Goal: Transaction & Acquisition: Download file/media

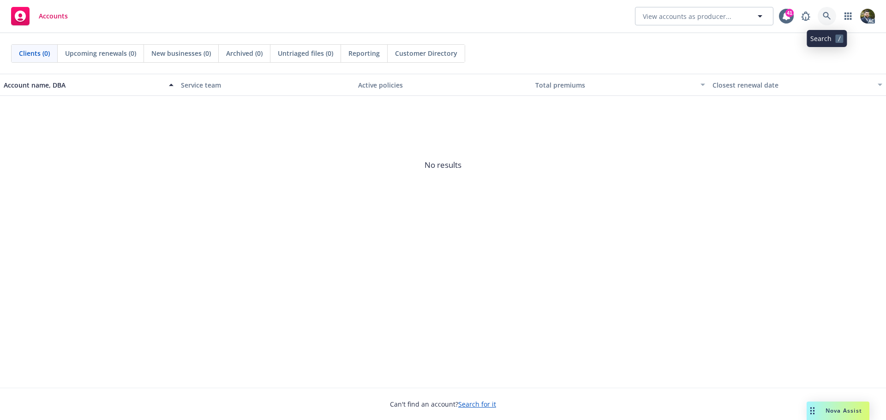
click at [826, 12] on icon at bounding box center [827, 16] width 8 height 8
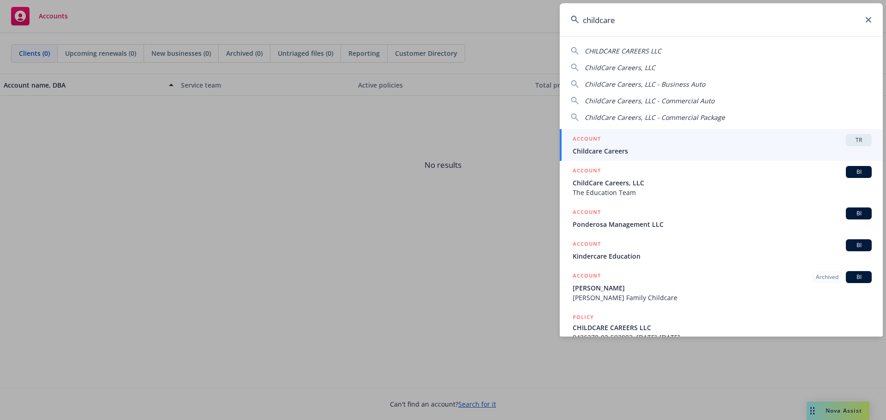
type input "childcare"
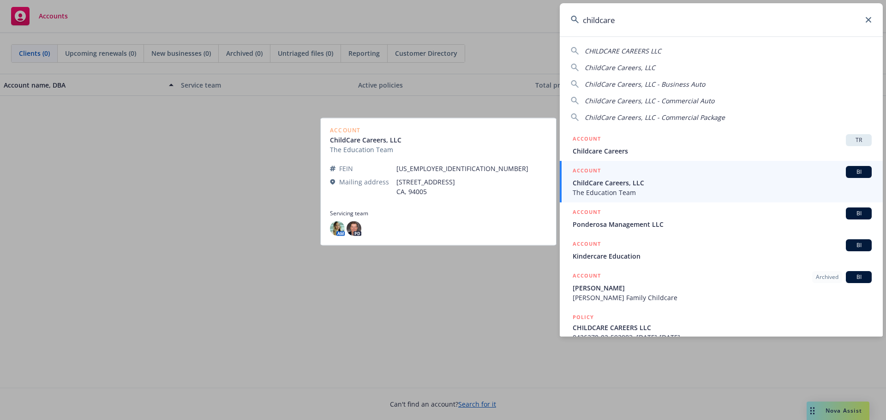
click at [654, 185] on span "ChildCare Careers, LLC" at bounding box center [722, 183] width 299 height 10
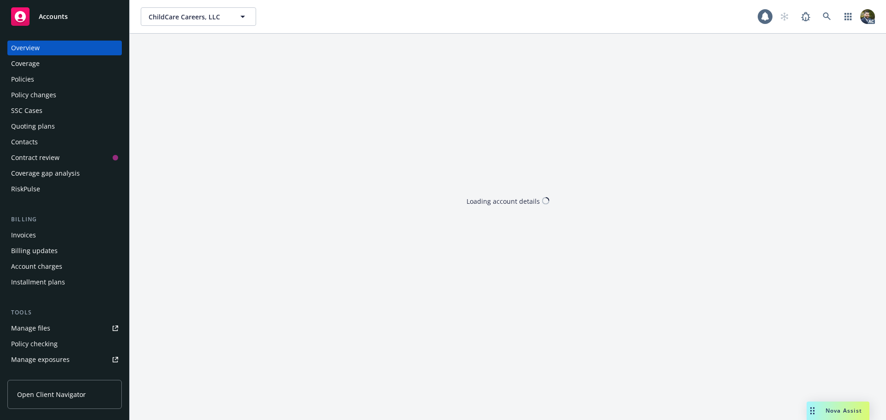
click at [48, 82] on div "Policies" at bounding box center [64, 79] width 107 height 15
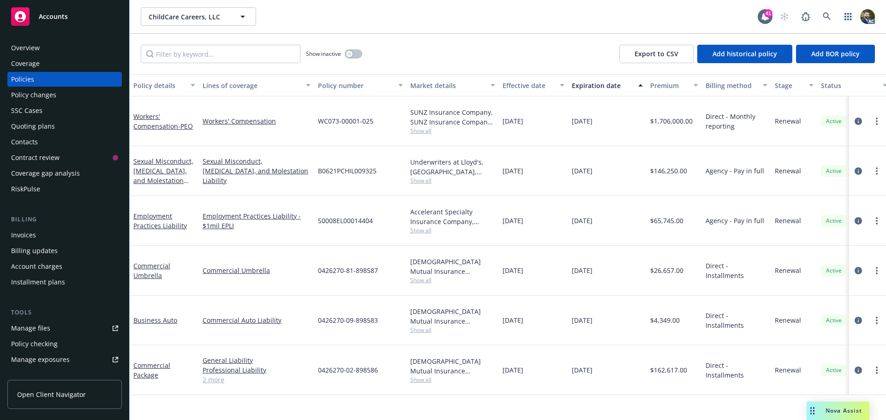
drag, startPoint x: 152, startPoint y: 85, endPoint x: 161, endPoint y: 96, distance: 13.8
click at [152, 85] on div "Policy details" at bounding box center [159, 86] width 52 height 10
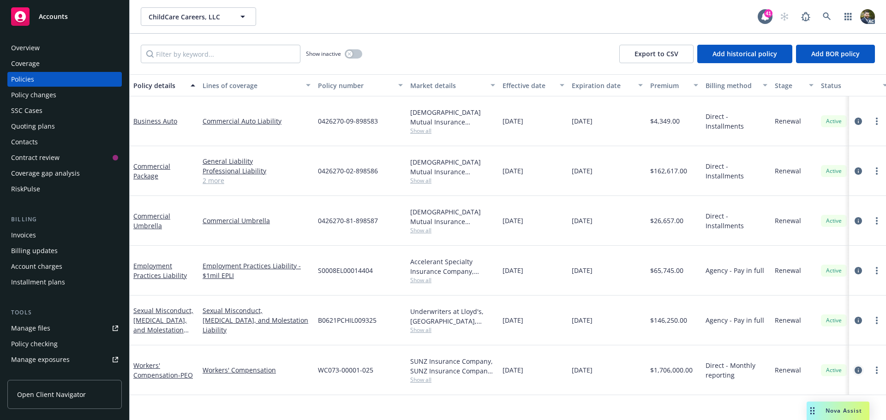
click at [860, 370] on icon "circleInformation" at bounding box center [858, 370] width 7 height 7
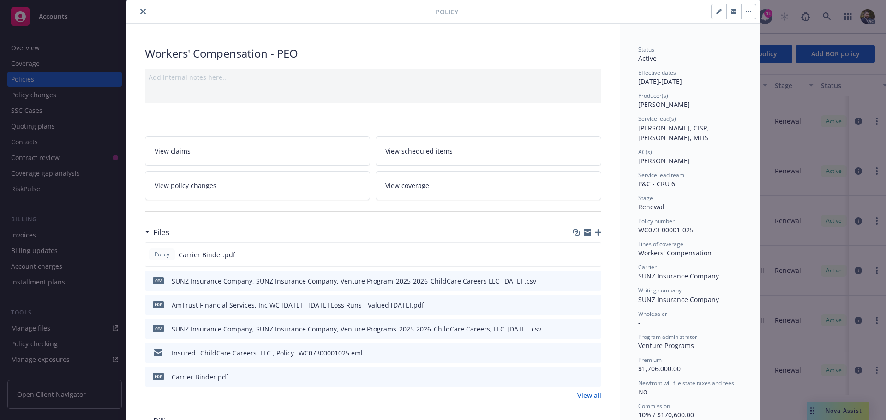
scroll to position [46, 0]
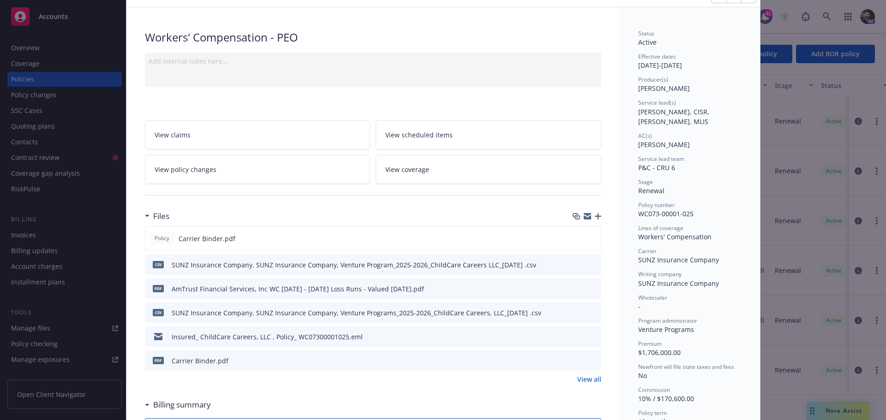
click at [576, 264] on icon "download file" at bounding box center [577, 264] width 6 height 6
click at [573, 356] on button "download file" at bounding box center [577, 360] width 9 height 9
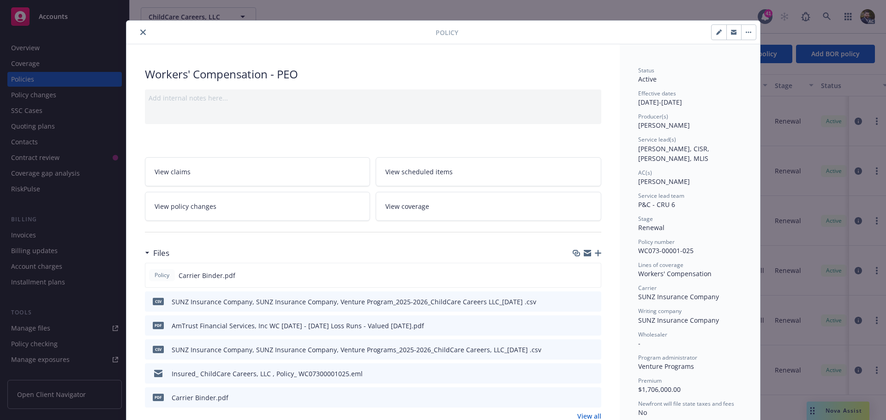
scroll to position [0, 0]
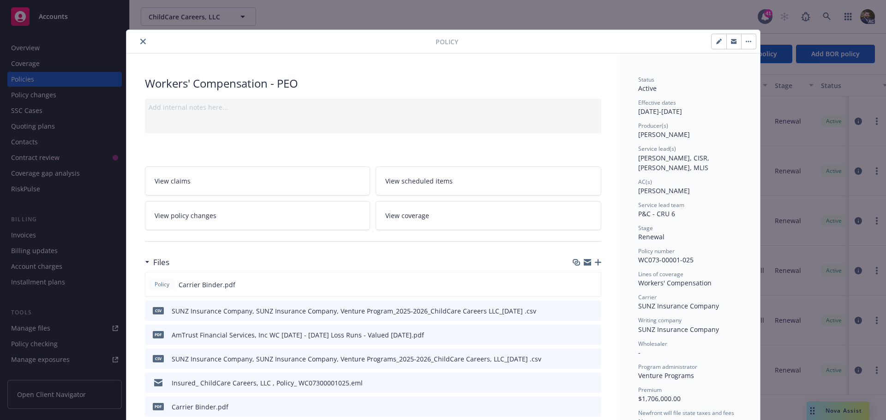
click at [140, 42] on icon "close" at bounding box center [143, 42] width 6 height 6
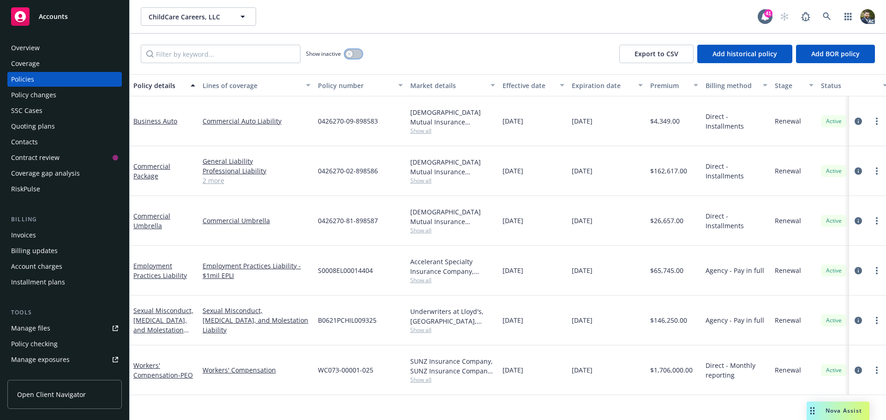
drag, startPoint x: 353, startPoint y: 54, endPoint x: 354, endPoint y: 59, distance: 5.3
click at [354, 54] on button "button" at bounding box center [354, 53] width 18 height 9
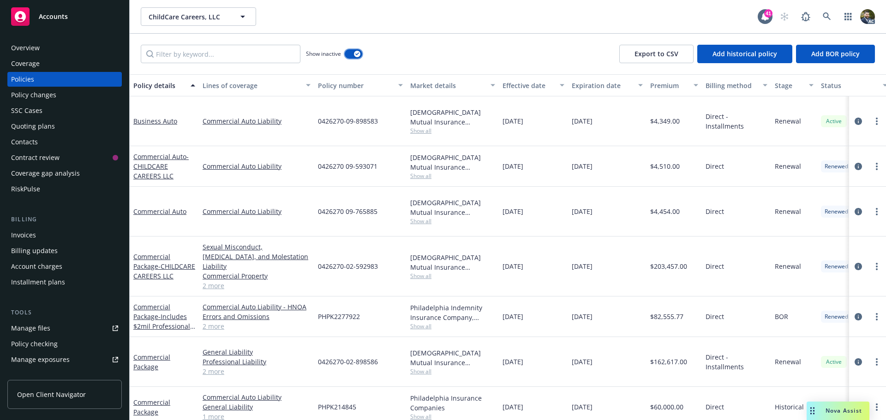
scroll to position [46, 0]
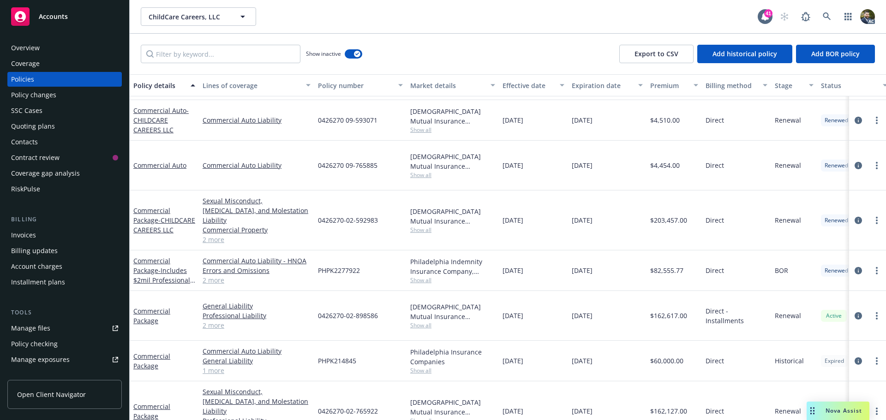
click at [166, 85] on div "Policy details" at bounding box center [159, 86] width 52 height 10
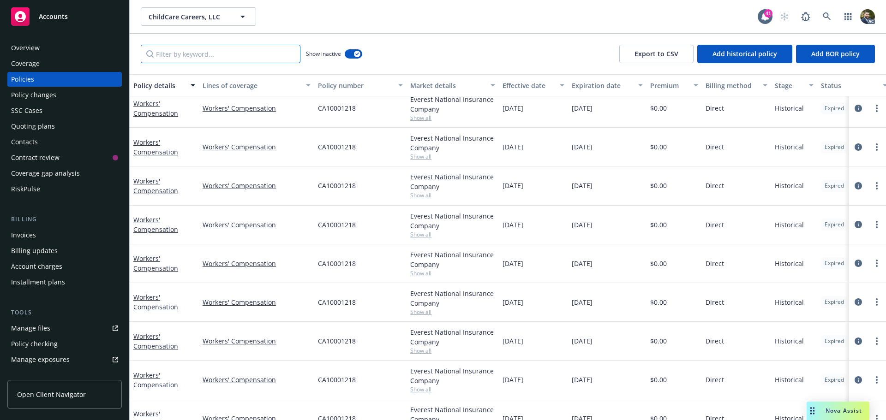
click at [193, 58] on input "Filter by keyword..." at bounding box center [221, 54] width 160 height 18
type input "workers"
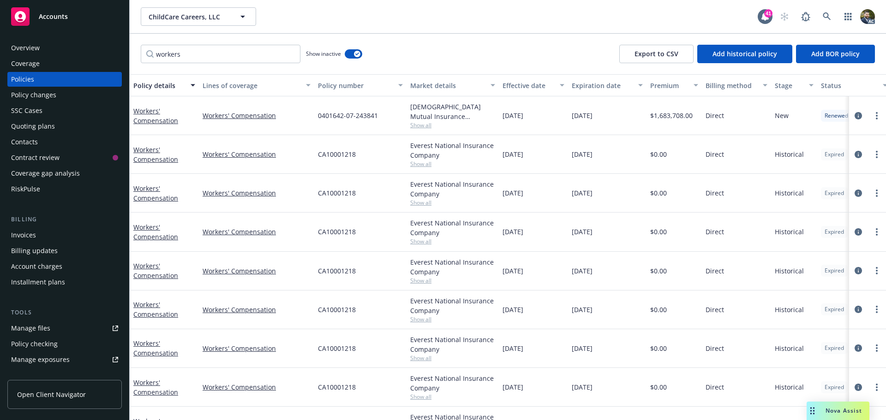
click at [446, 86] on div "Market details" at bounding box center [447, 86] width 75 height 10
click at [855, 116] on icon "circleInformation" at bounding box center [858, 115] width 7 height 7
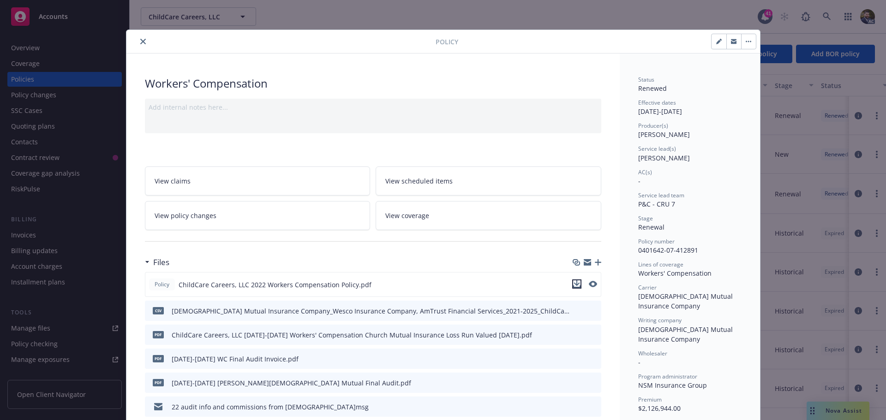
click at [573, 282] on icon "download file" at bounding box center [576, 284] width 7 height 7
